Goal: Task Accomplishment & Management: Complete application form

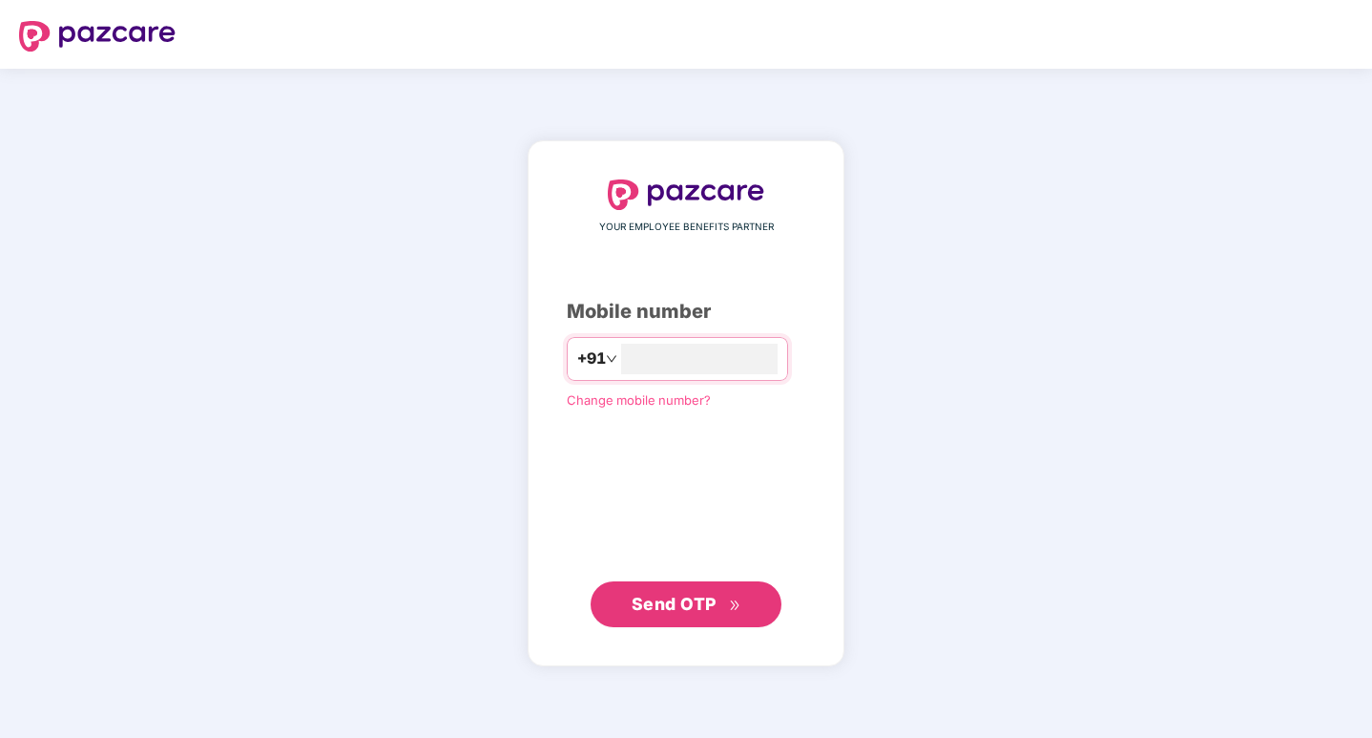
type input "**********"
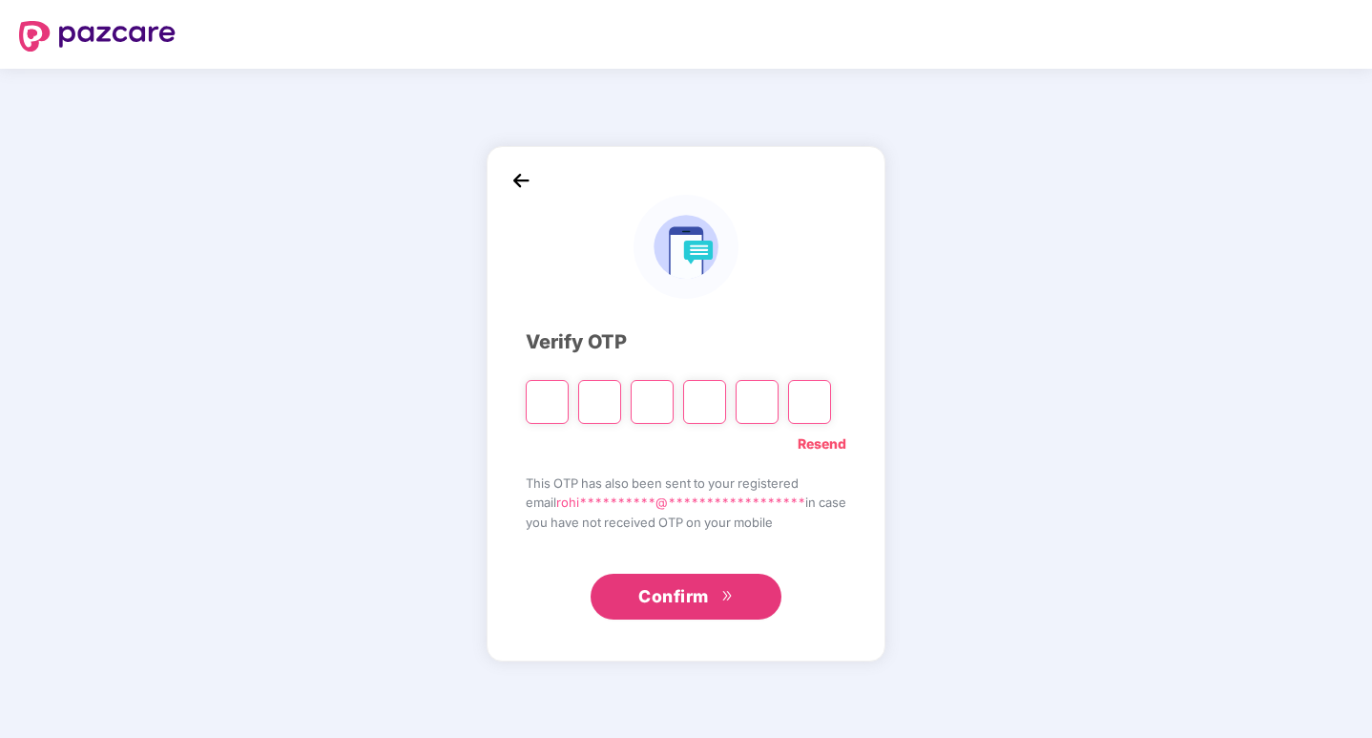
type input "*"
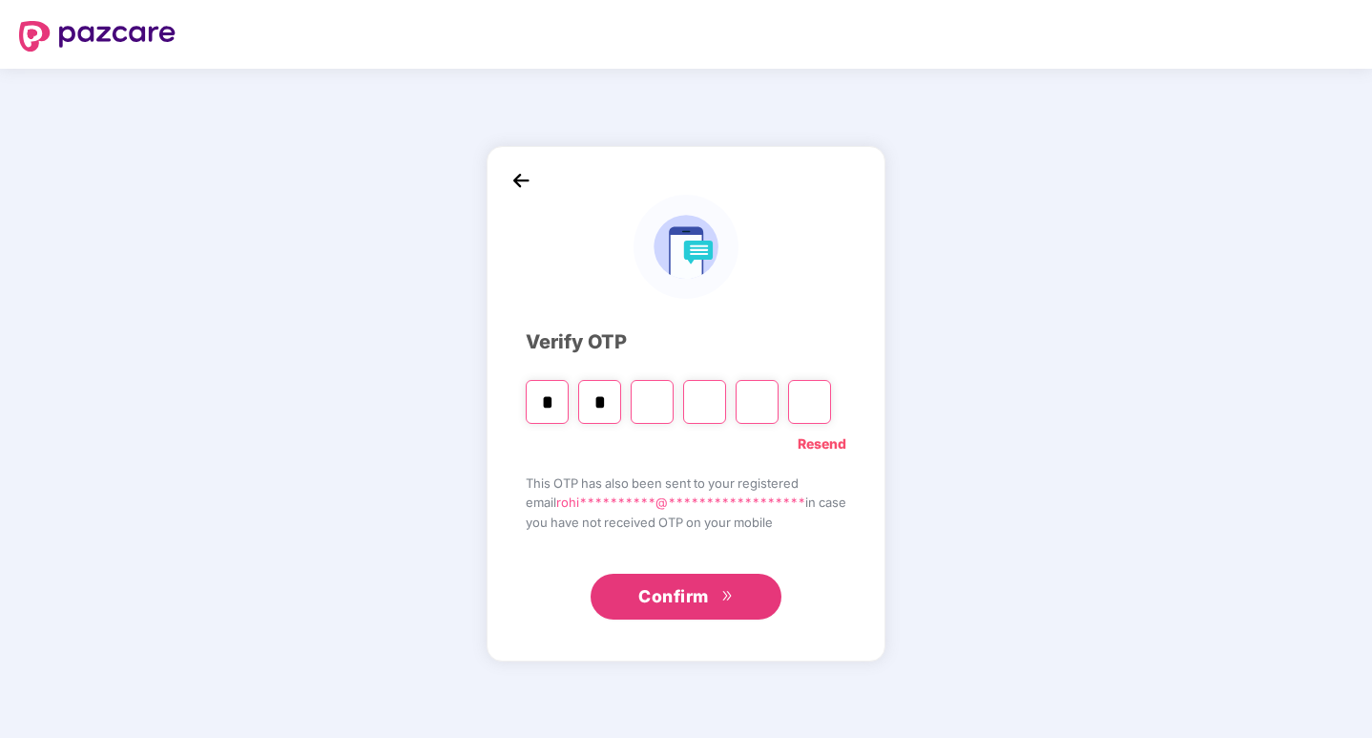
type input "*"
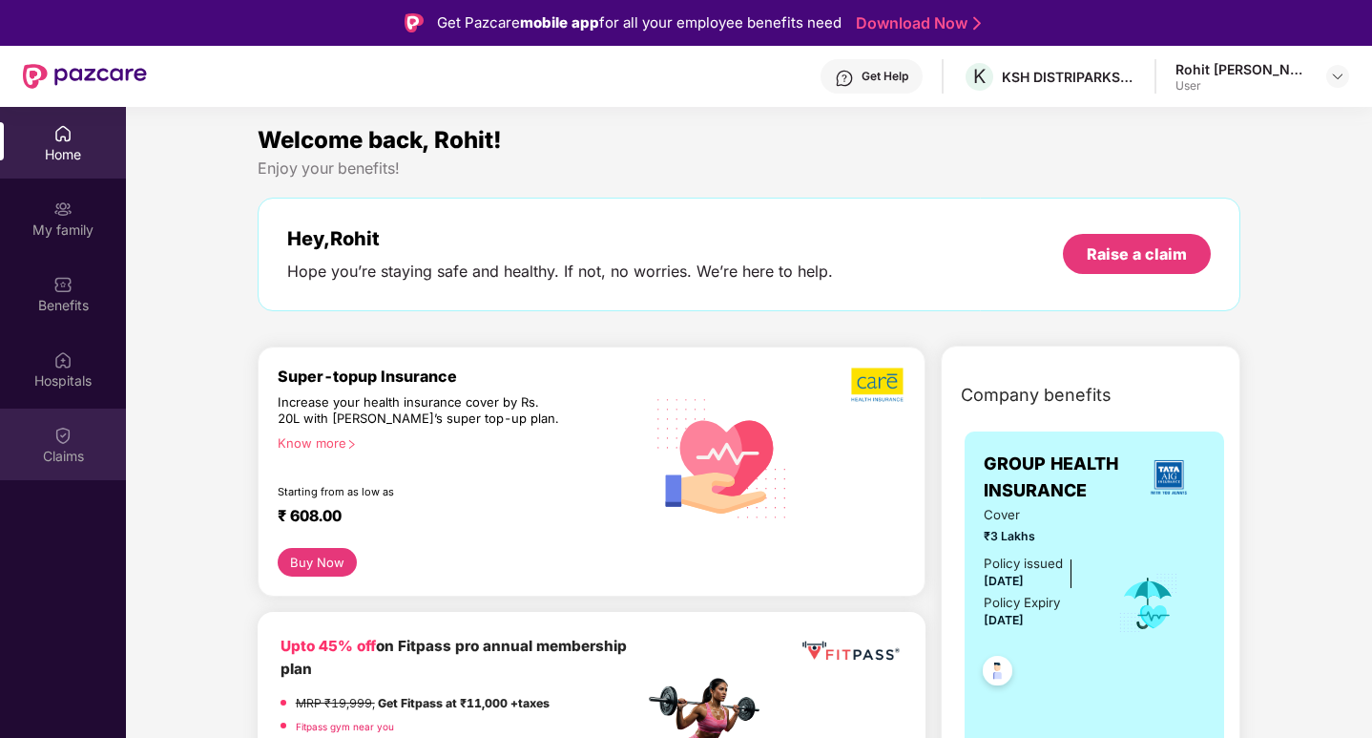
click at [60, 458] on div "Claims" at bounding box center [63, 456] width 126 height 19
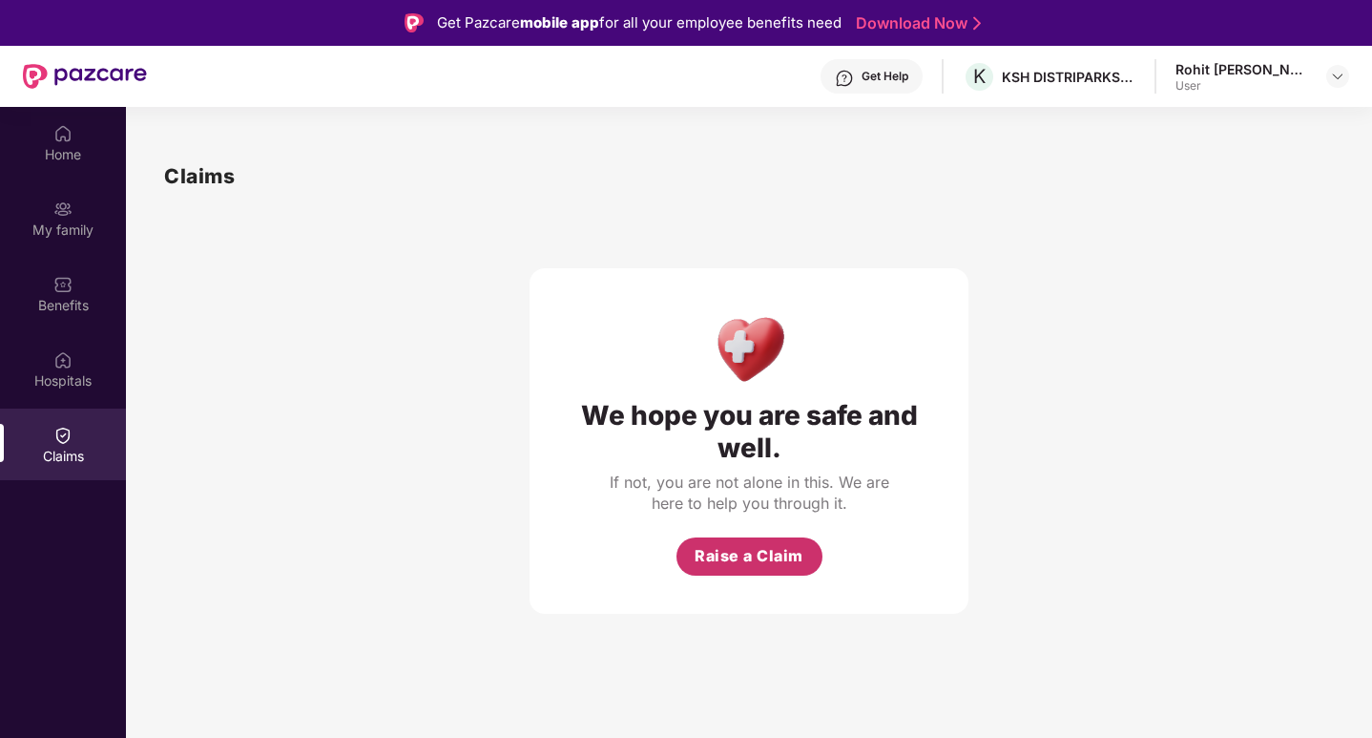
click at [744, 561] on span "Raise a Claim" at bounding box center [749, 556] width 109 height 24
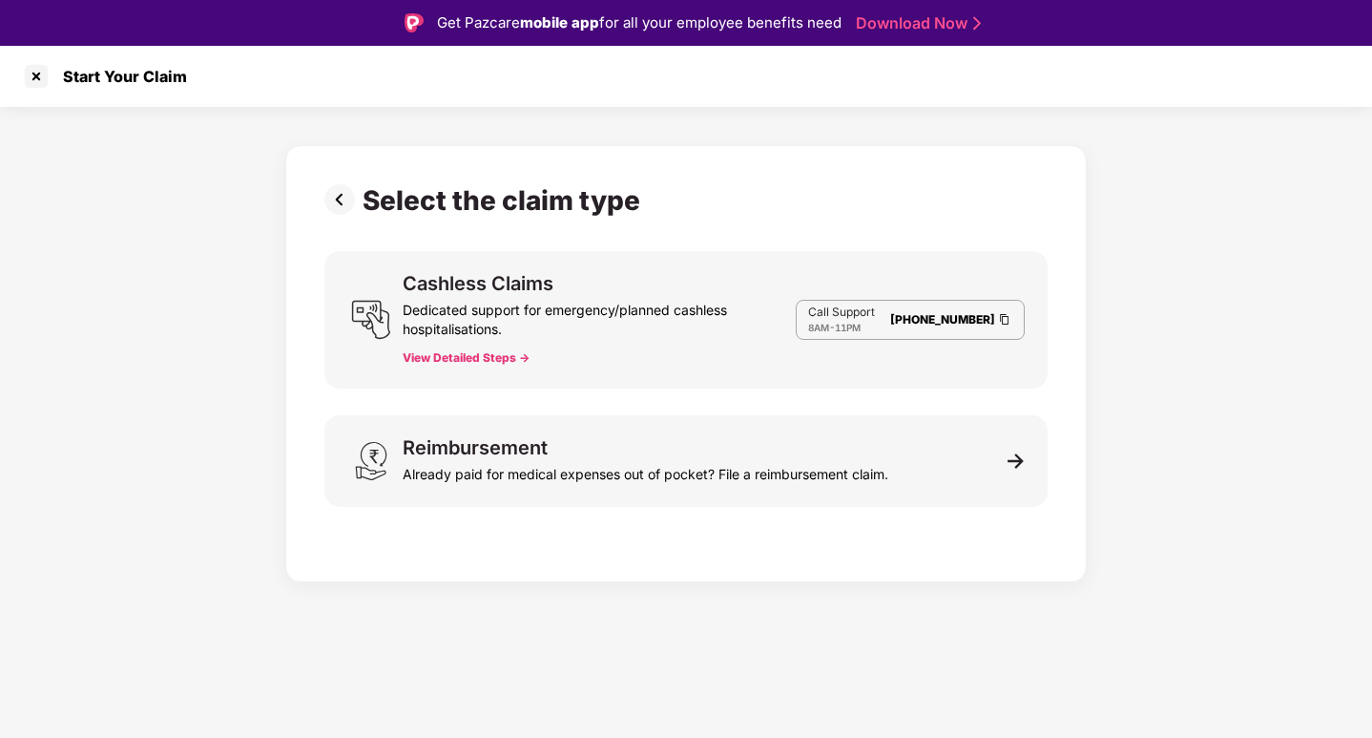
click at [471, 301] on div "Dedicated support for emergency/planned cashless hospitalisations." at bounding box center [599, 316] width 393 height 46
click at [483, 355] on button "View Detailed Steps ->" at bounding box center [466, 357] width 127 height 15
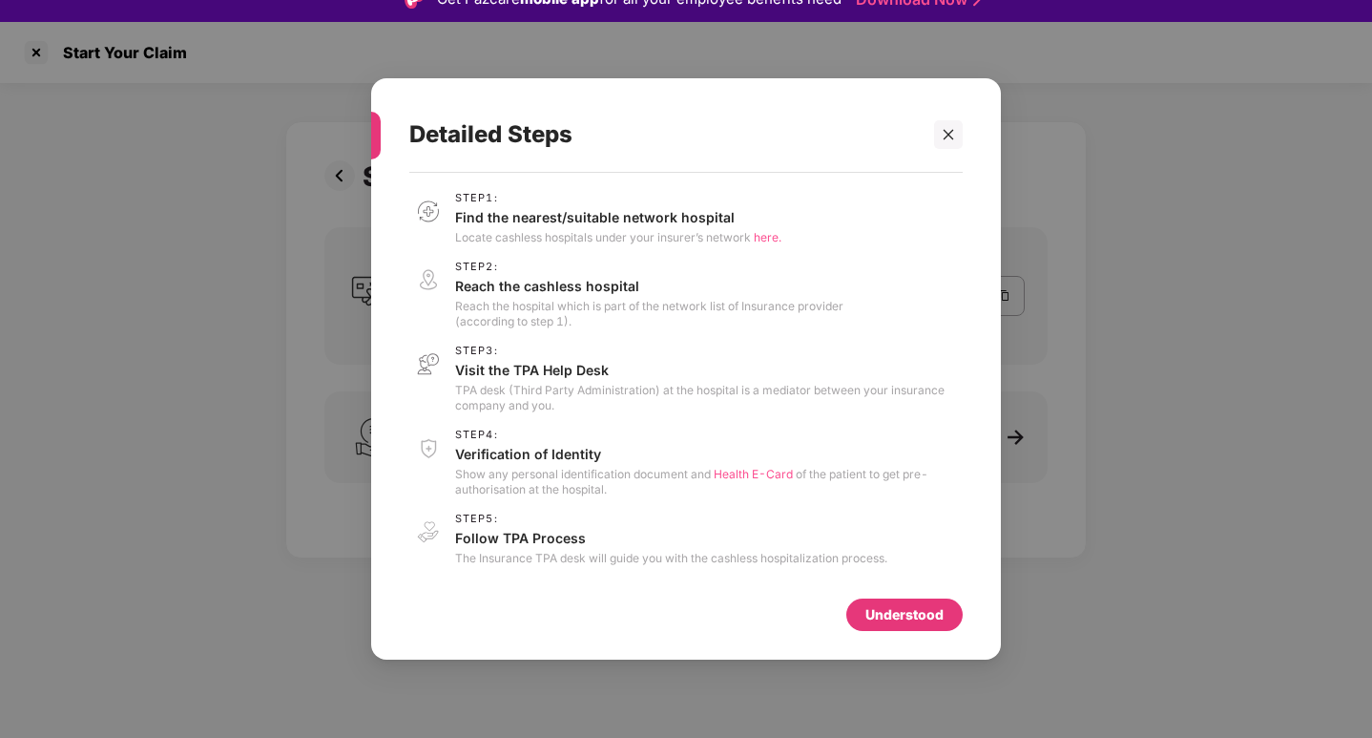
scroll to position [46, 0]
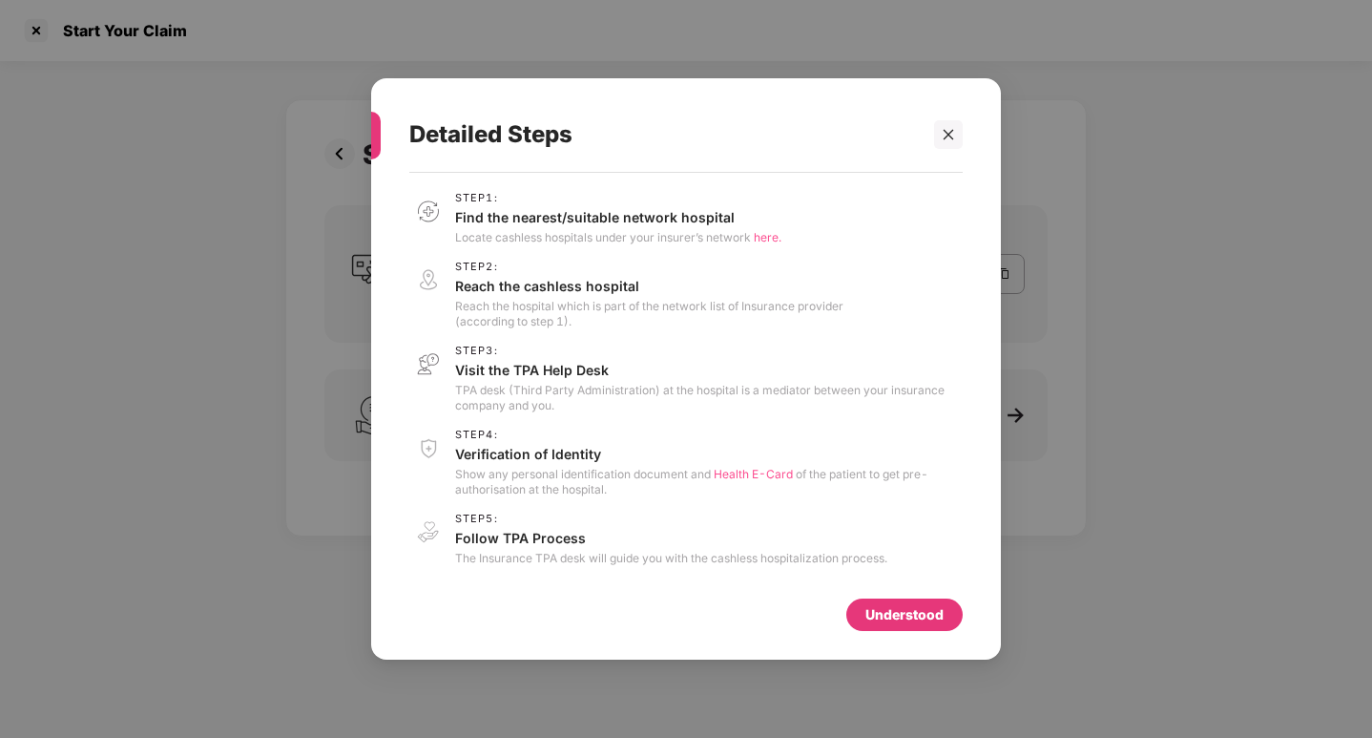
click at [883, 617] on div "Understood" at bounding box center [904, 614] width 78 height 21
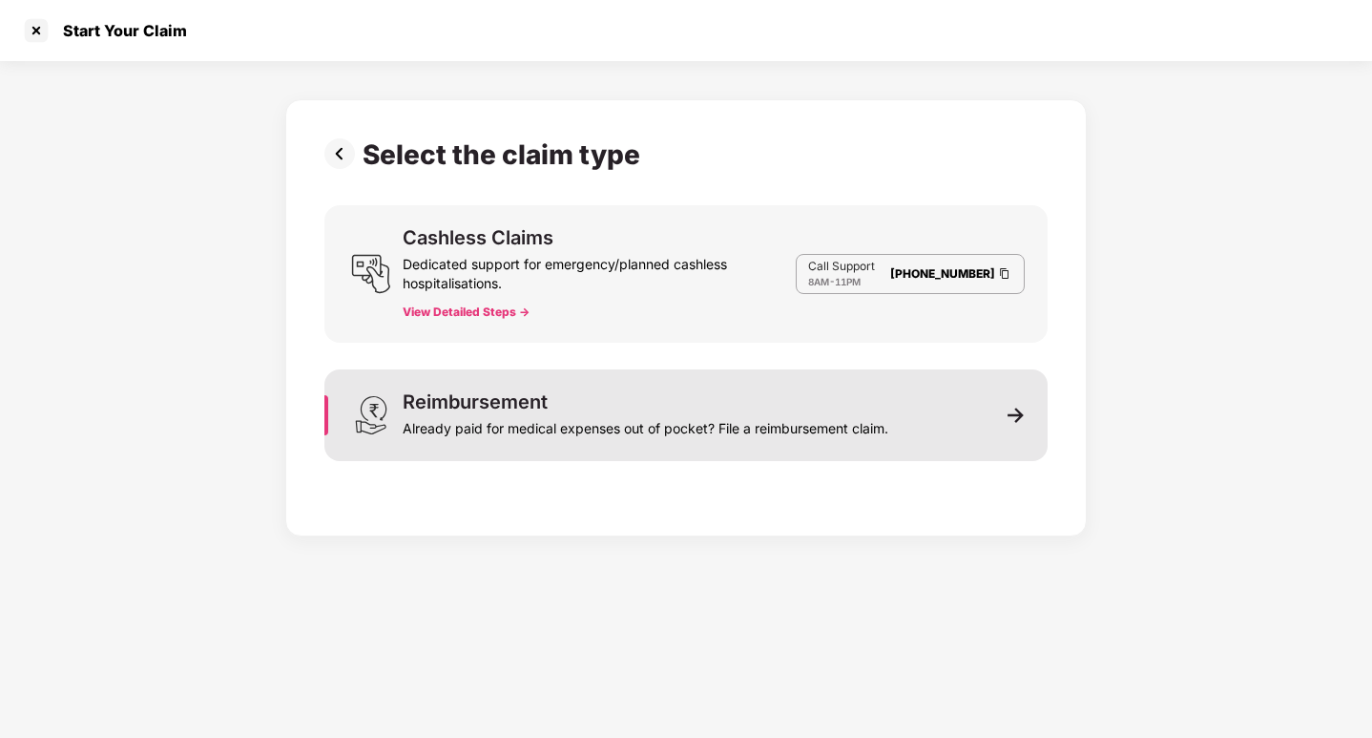
click at [827, 417] on div "Already paid for medical expenses out of pocket? File a reimbursement claim." at bounding box center [646, 424] width 486 height 27
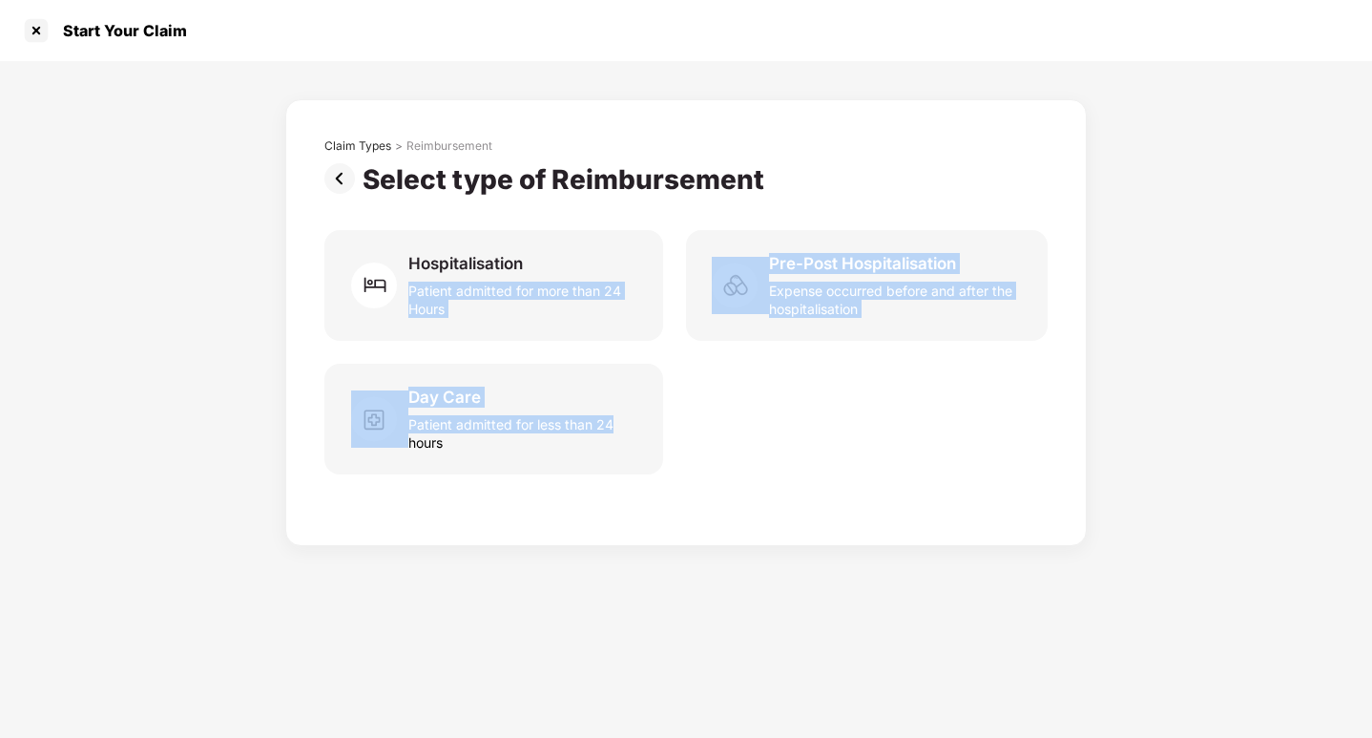
drag, startPoint x: 408, startPoint y: 286, endPoint x: 788, endPoint y: 344, distance: 384.2
click at [788, 344] on div "Claim Types > Reimbursement Select type of Reimbursement Hospitalisation Patien…" at bounding box center [685, 317] width 723 height 359
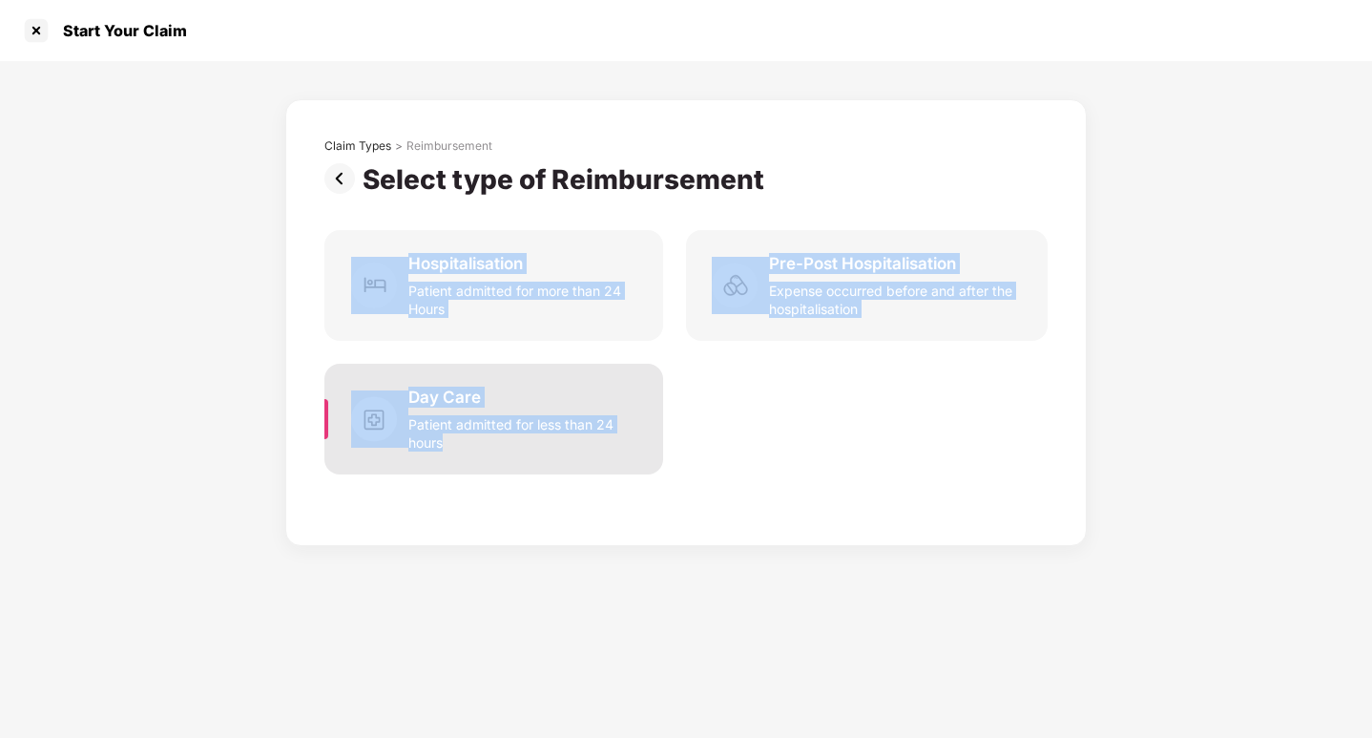
drag, startPoint x: 403, startPoint y: 254, endPoint x: 661, endPoint y: 441, distance: 319.1
click at [661, 441] on div "Claim Types > Reimbursement Select type of Reimbursement Hospitalisation Patien…" at bounding box center [685, 317] width 723 height 359
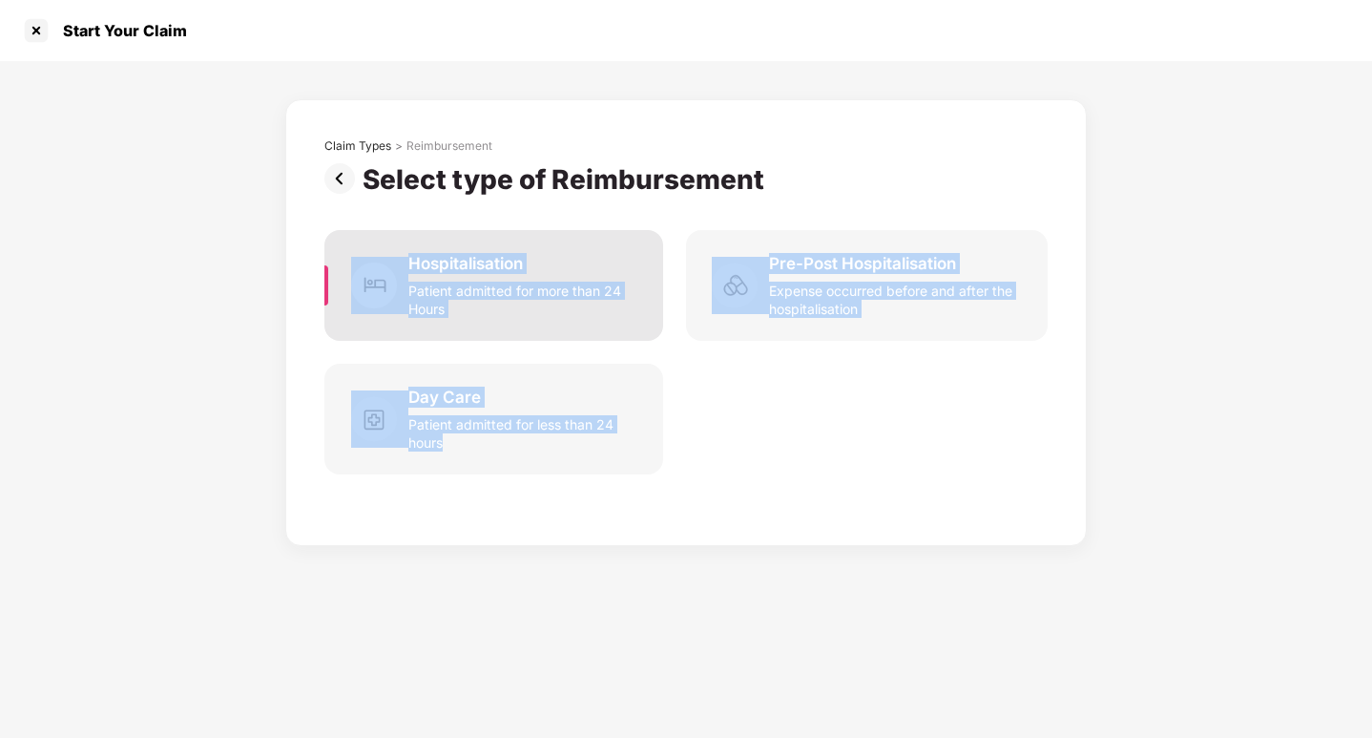
copy div "Hospitalisation Patient admitted for more than 24 Hours Pre-Post Hospitalisatio…"
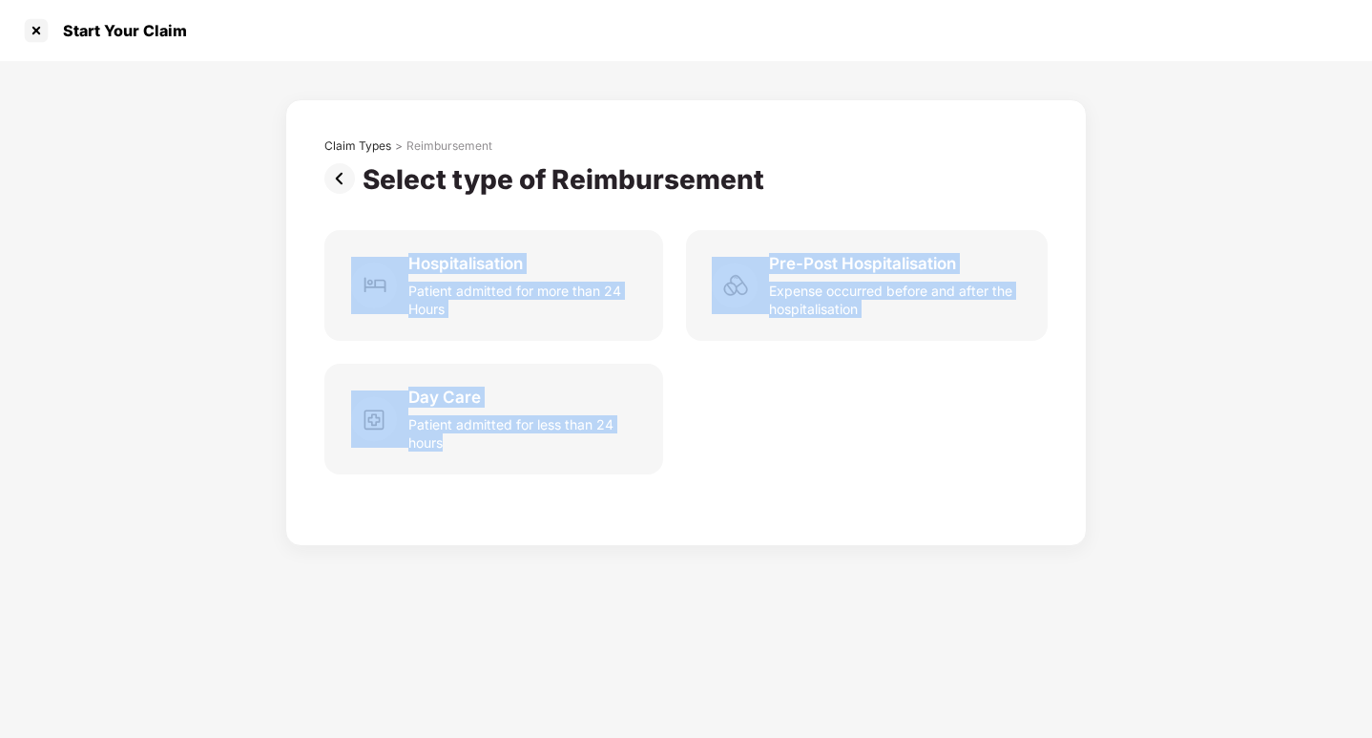
click at [717, 378] on div "Day Care Patient admitted for less than 24 hours" at bounding box center [685, 419] width 723 height 111
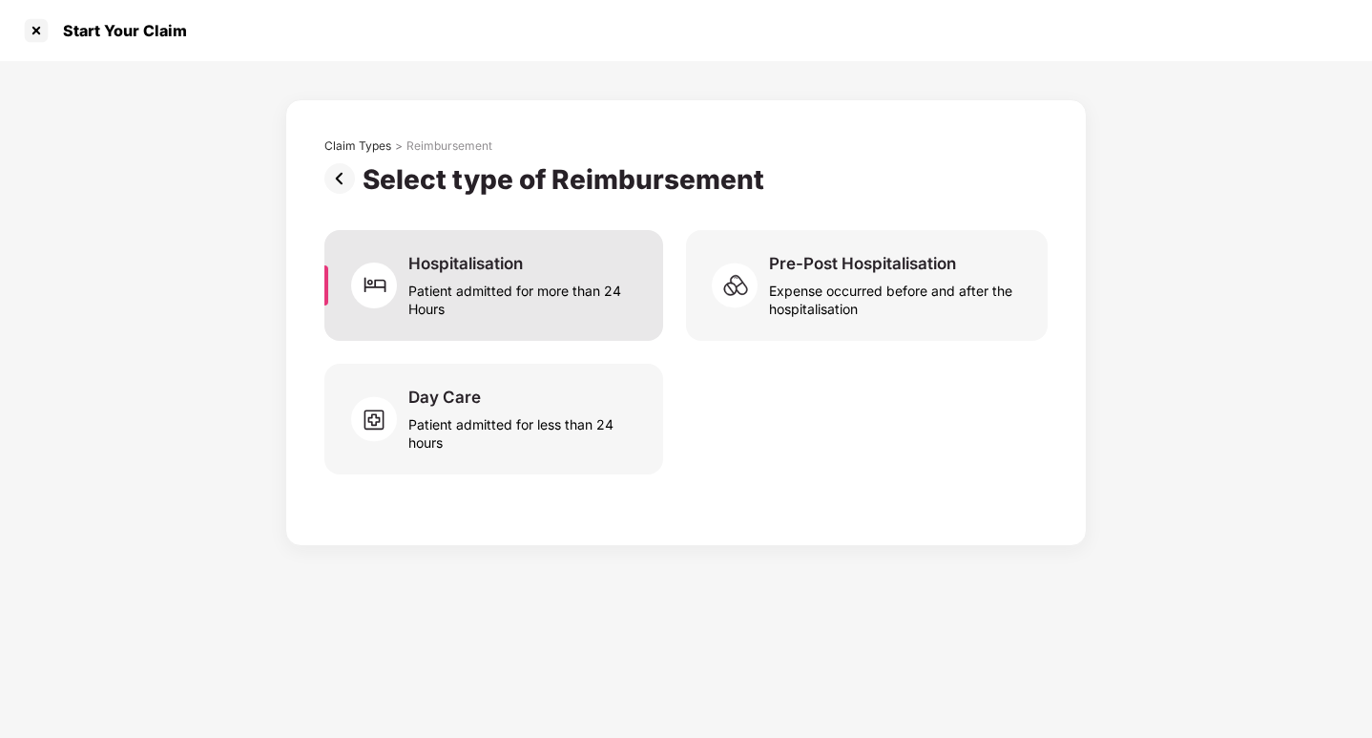
click at [491, 304] on div "Patient admitted for more than 24 Hours" at bounding box center [524, 296] width 232 height 44
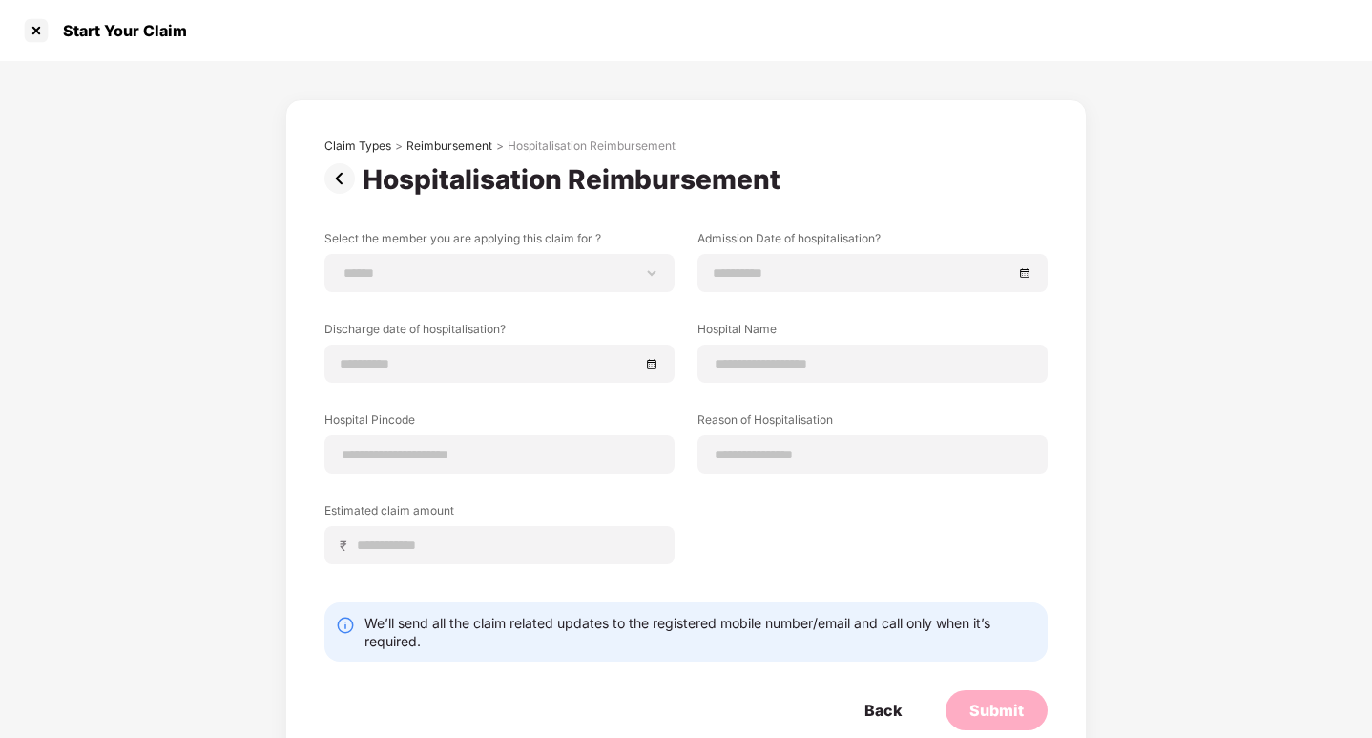
scroll to position [41, 0]
